Goal: Find specific page/section: Find specific page/section

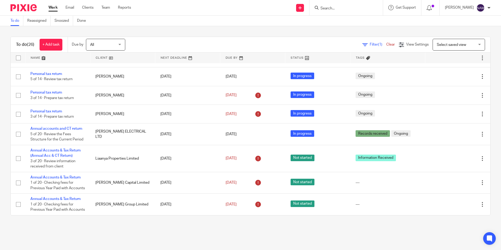
scroll to position [265, 0]
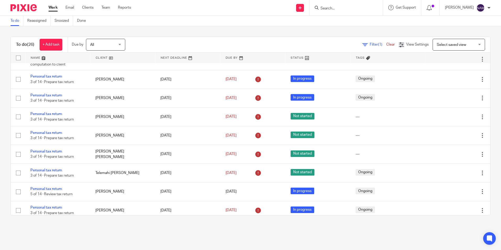
click at [323, 7] on input "Search" at bounding box center [343, 8] width 47 height 5
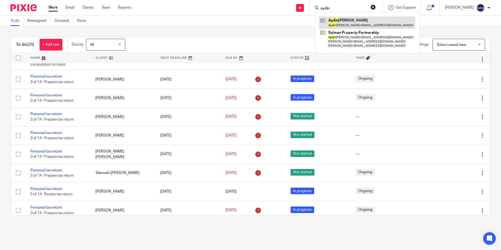
type input "aydin"
click at [339, 24] on link at bounding box center [367, 23] width 96 height 12
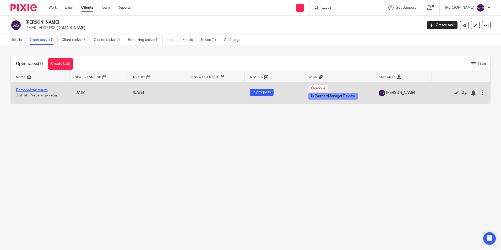
click at [35, 89] on link "Personal tax return" at bounding box center [32, 90] width 32 height 4
